Goal: Use online tool/utility: Utilize a website feature to perform a specific function

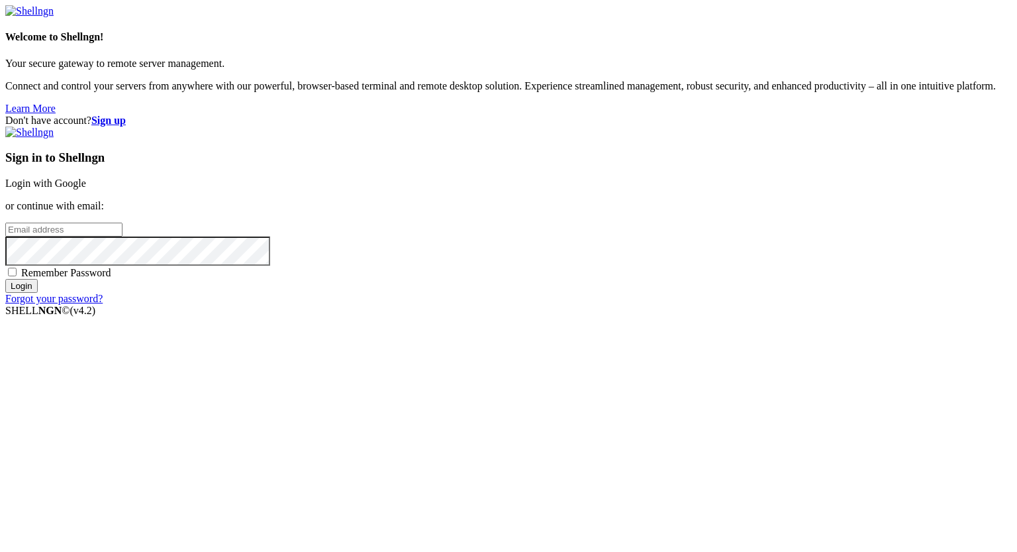
type input "[PERSON_NAME][EMAIL_ADDRESS][DOMAIN_NAME]"
click at [38, 293] on input "Login" at bounding box center [21, 286] width 32 height 14
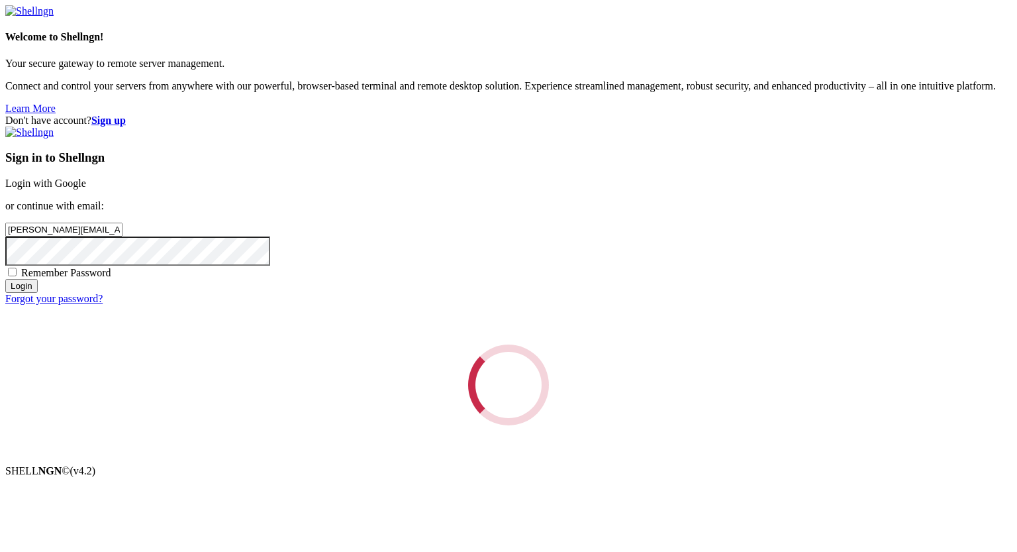
click at [665, 395] on div "Loading..." at bounding box center [508, 384] width 1006 height 81
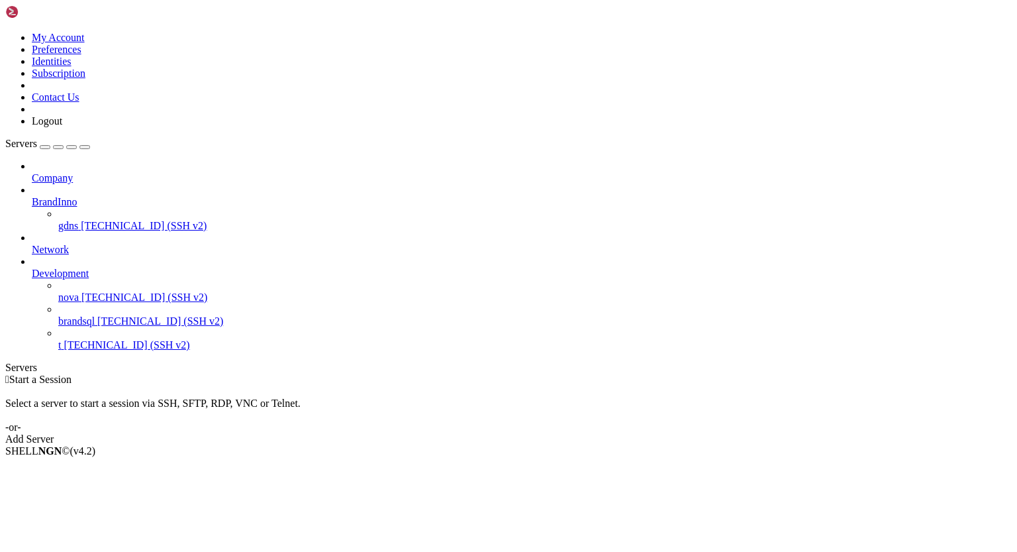
click at [32, 196] on icon at bounding box center [32, 196] width 0 height 0
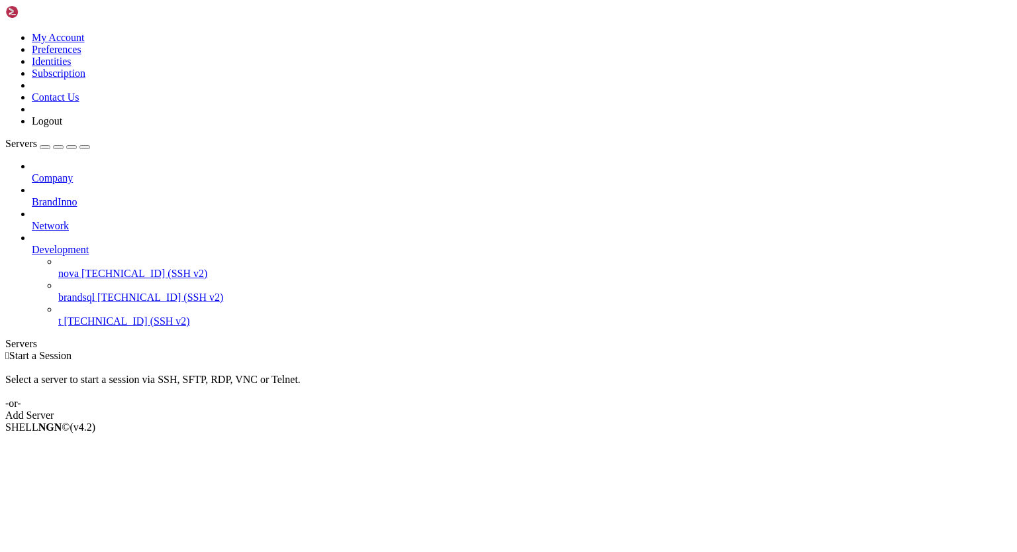
click at [32, 244] on icon at bounding box center [32, 244] width 0 height 0
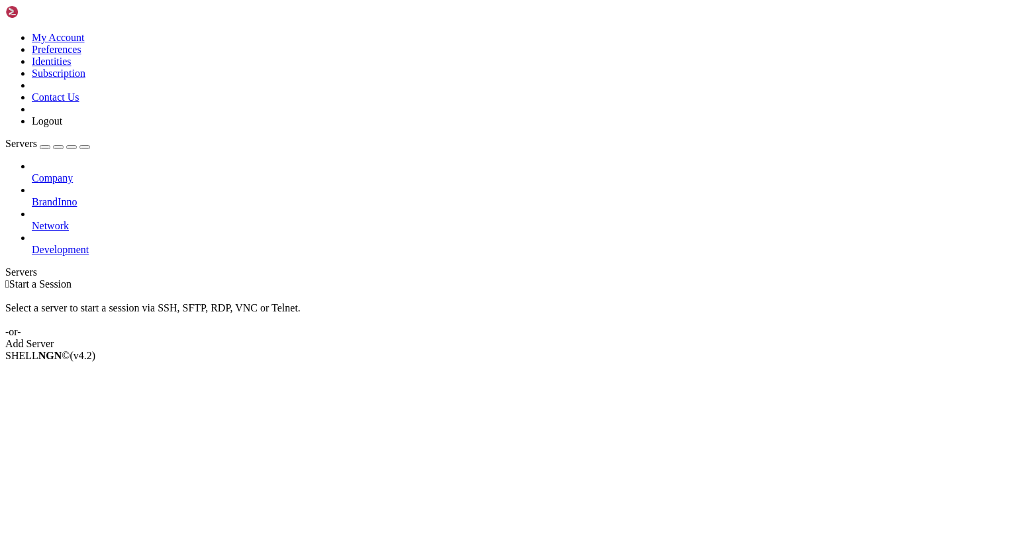
click at [32, 196] on icon at bounding box center [32, 196] width 0 height 0
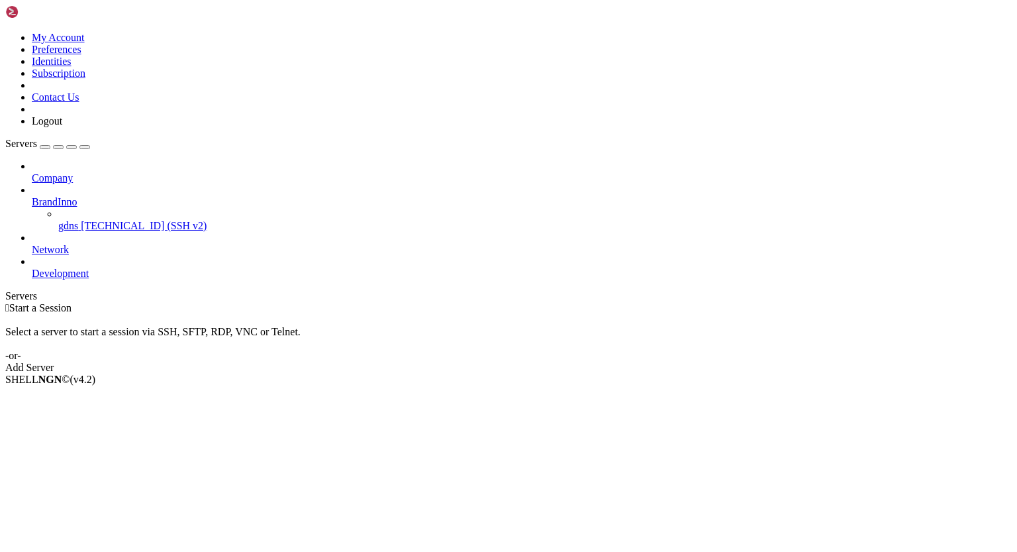
click at [32, 196] on icon at bounding box center [32, 196] width 0 height 0
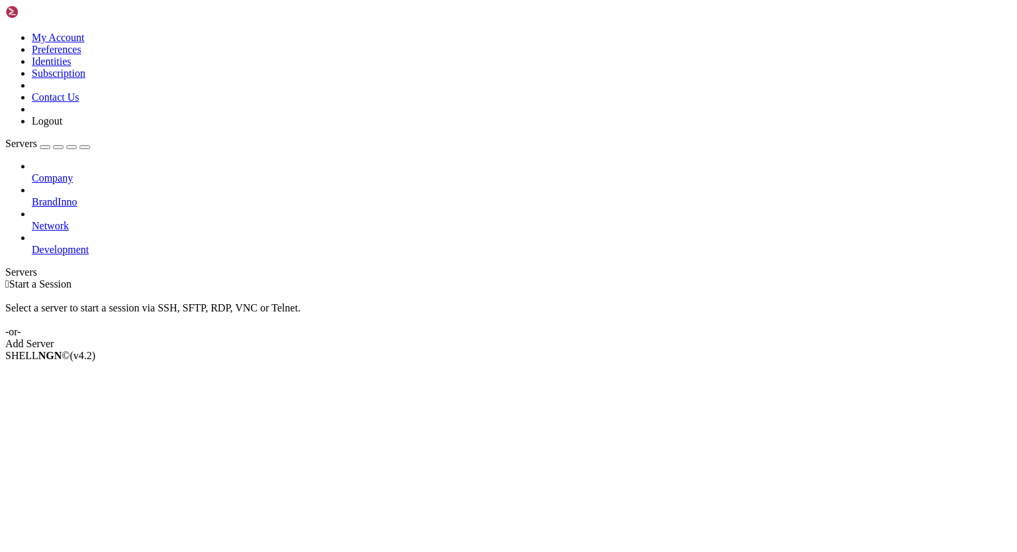
click at [32, 172] on icon at bounding box center [32, 172] width 0 height 0
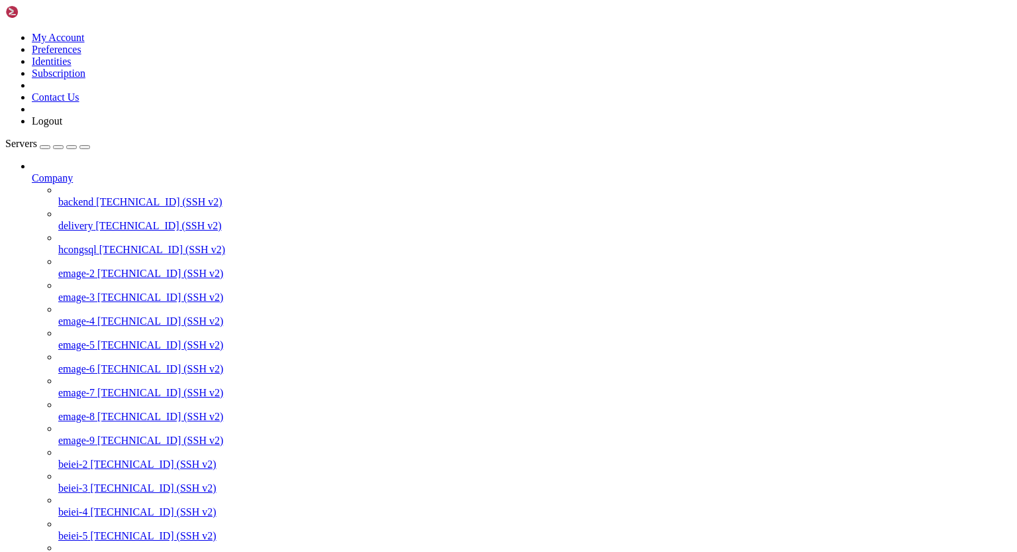
click at [93, 196] on span "backend" at bounding box center [75, 201] width 35 height 11
click at [32, 172] on icon at bounding box center [32, 172] width 0 height 0
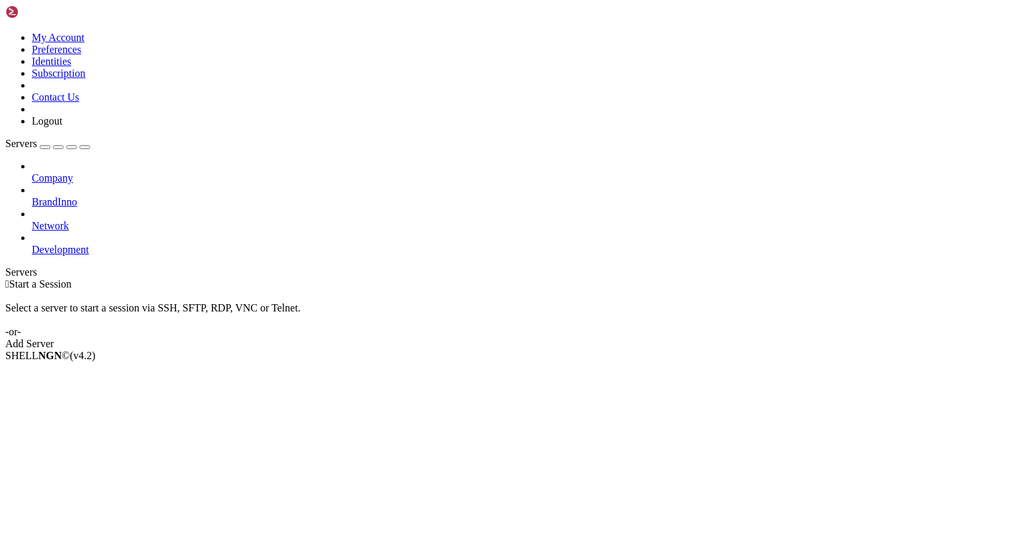
click at [32, 172] on icon at bounding box center [32, 172] width 0 height 0
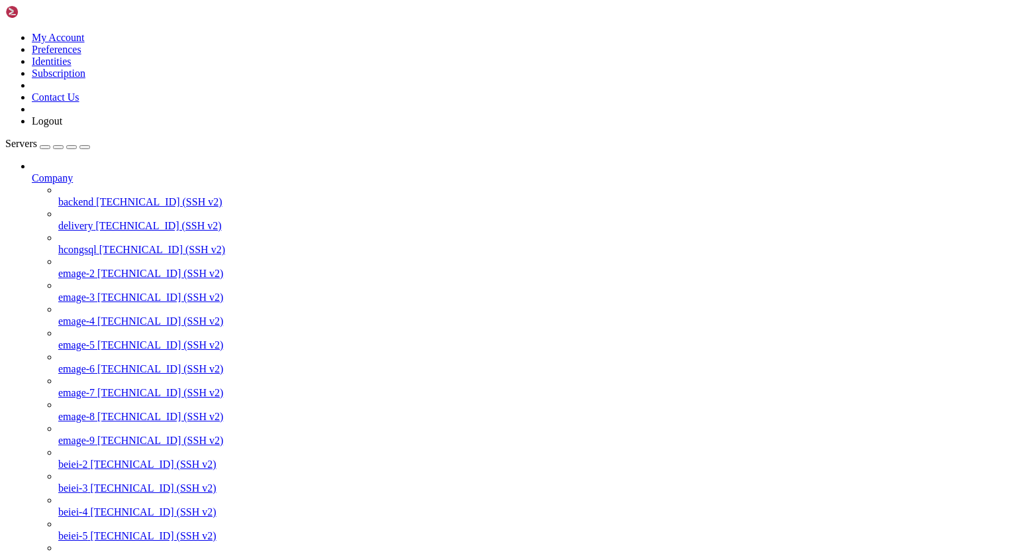
click at [96, 196] on span "[TECHNICAL_ID] (SSH v2)" at bounding box center [159, 201] width 126 height 11
